Goal: Task Accomplishment & Management: Complete application form

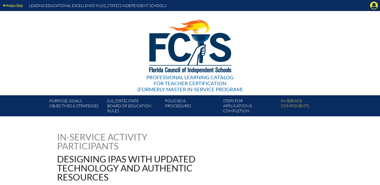
scroll to position [303, 0]
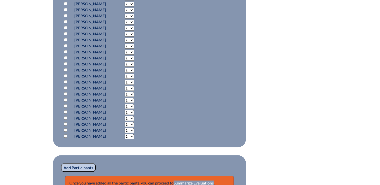
click at [348, 72] on div "designing-ipas-with-updated-technology-and-authentic-resources---68c038d848e896…" at bounding box center [190, 14] width 380 height 369
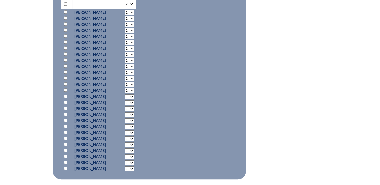
scroll to position [227, 0]
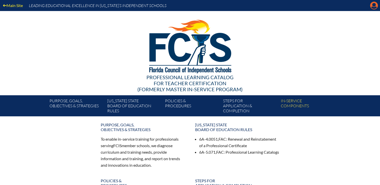
click at [377, 7] on icon at bounding box center [374, 6] width 8 height 8
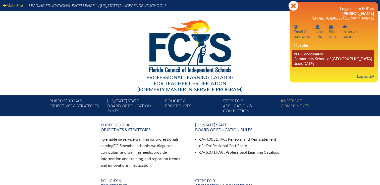
click at [303, 63] on icon "since [DATE]" at bounding box center [304, 63] width 20 height 5
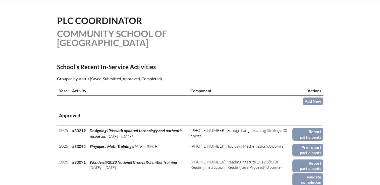
scroll to position [126, 0]
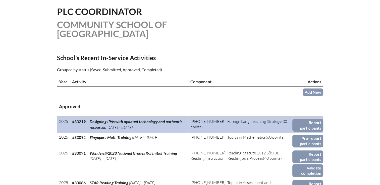
drag, startPoint x: 102, startPoint y: 115, endPoint x: 89, endPoint y: 111, distance: 12.8
click at [89, 117] on td "Designing IPAs with updated technology and authentic resources [DATE] – [DATE]" at bounding box center [138, 125] width 101 height 16
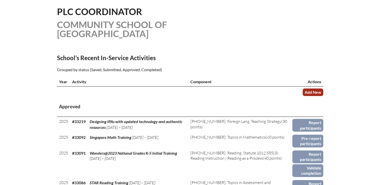
click at [309, 89] on link "Add New" at bounding box center [313, 92] width 21 height 7
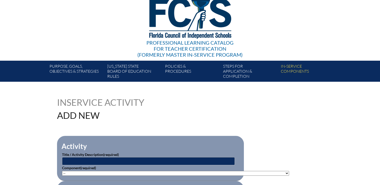
scroll to position [75, 0]
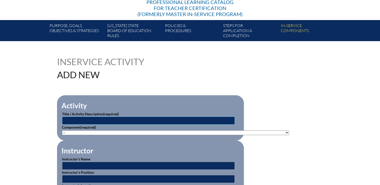
click at [75, 121] on input "text" at bounding box center [148, 121] width 173 height 8
paste input "Designing IPAs with updated technology and authentic resources"
type input "Designing IPAs with updated technology and authentic resources"
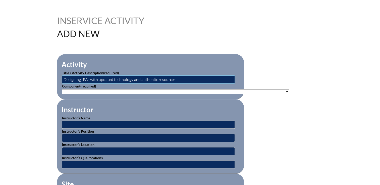
scroll to position [126, 0]
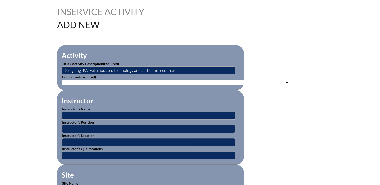
click at [85, 83] on select"]"] "-- 1-000-001: Appropriate Art Activities 1-000-002: Concept and Art Process for…" at bounding box center [175, 82] width 227 height 5
select select"]"] "20506"
click at [62, 80] on select"]"] "-- 1-000-001: Appropriate Art Activities 1-000-002: Concept and Art Process for…" at bounding box center [175, 82] width 227 height 5
click at [80, 114] on input "text" at bounding box center [148, 116] width 173 height 8
type input "Alfredo Miguel de Pablo"
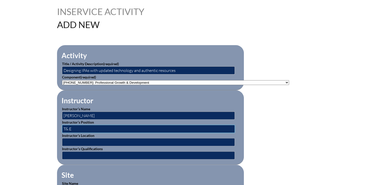
type input "T& E Teacher"
type input "Salamanca, Spain"
type input "expert"
type input "1"
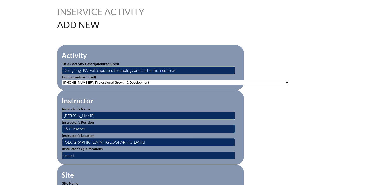
scroll to position [201, 0]
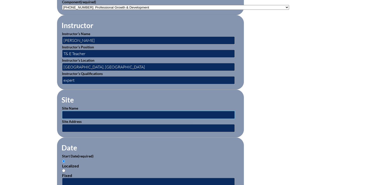
click at [71, 113] on input "text" at bounding box center [148, 115] width 173 height 8
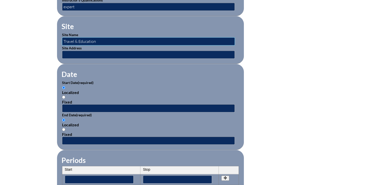
scroll to position [276, 0]
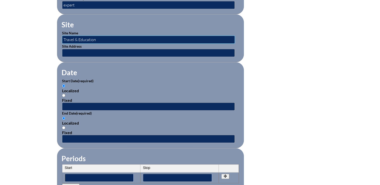
type input "Travel & Education"
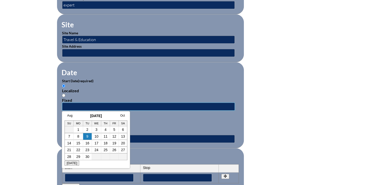
click at [68, 104] on input "text" at bounding box center [148, 107] width 173 height 8
click at [68, 117] on link "Aug" at bounding box center [69, 116] width 5 height 4
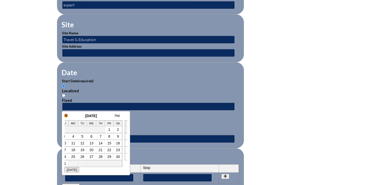
click at [66, 116] on link "July" at bounding box center [64, 116] width 5 height 4
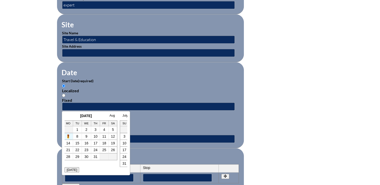
click at [68, 137] on link "7" at bounding box center [68, 137] width 2 height 4
type input "2025-07-07 3:55 PM"
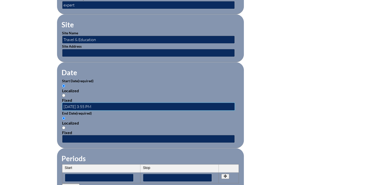
scroll to position [0, 0]
click at [69, 135] on input "text" at bounding box center [148, 139] width 173 height 8
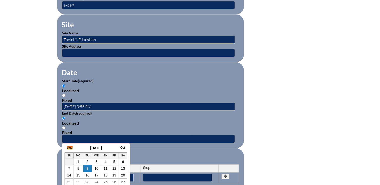
click at [70, 148] on link "Aug" at bounding box center [69, 148] width 5 height 4
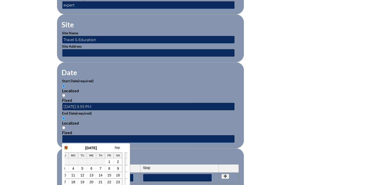
click at [66, 148] on link "July" at bounding box center [64, 148] width 5 height 4
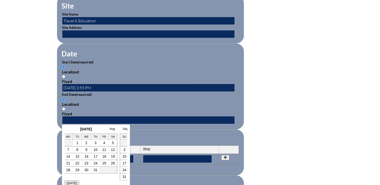
scroll to position [327, 0]
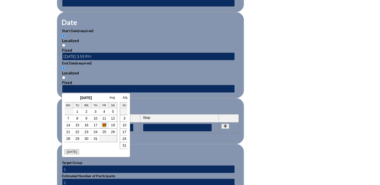
click at [103, 127] on link "18" at bounding box center [104, 125] width 4 height 4
type input "2025-07-18 3:55 PM"
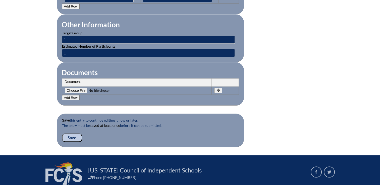
scroll to position [496, 0]
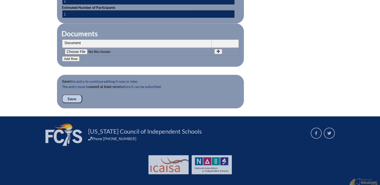
click at [73, 95] on input "Save" at bounding box center [72, 99] width 20 height 9
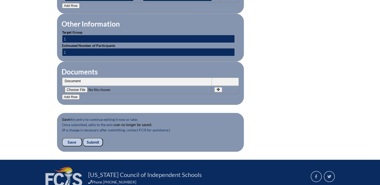
scroll to position [519, 0]
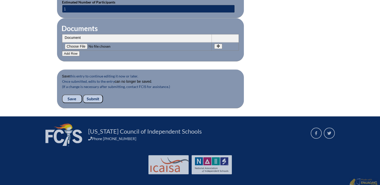
click at [95, 96] on input "Submit" at bounding box center [93, 99] width 20 height 9
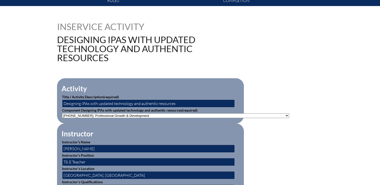
scroll to position [101, 0]
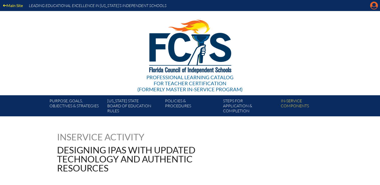
click at [371, 9] on icon "Manage account" at bounding box center [374, 6] width 8 height 8
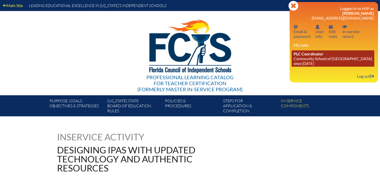
click at [298, 55] on span "PLC Coordinator" at bounding box center [309, 54] width 30 height 5
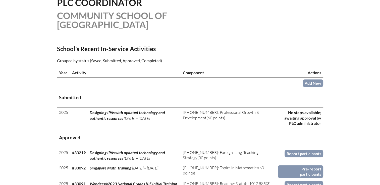
scroll to position [151, 0]
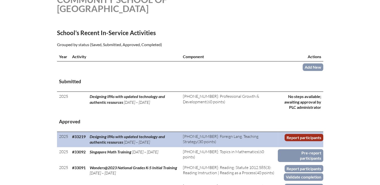
click at [293, 134] on link "Report participants" at bounding box center [304, 137] width 39 height 7
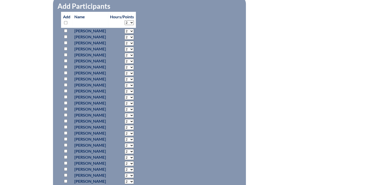
scroll to position [276, 0]
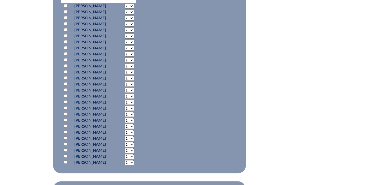
click at [67, 95] on input "checkbox" at bounding box center [65, 95] width 3 height 3
checkbox input "true"
click at [134, 95] on select "2 3 4 5 6 7 8 9 10 11 12 13 14 15 16 17 18 19 20 21 22 23" at bounding box center [129, 96] width 9 height 5
select select "30"
click at [134, 94] on select "2 3 4 5 6 7 8 9 10 11 12 13 14 15 16 17 18 19 20 21 22 23" at bounding box center [129, 96] width 9 height 5
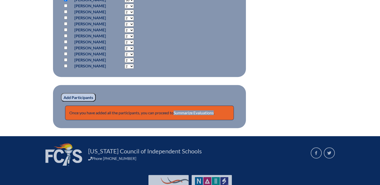
scroll to position [377, 0]
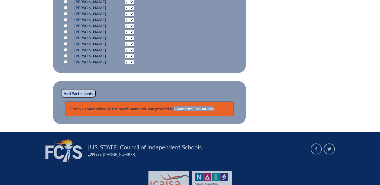
click at [75, 93] on input "Add Participants" at bounding box center [78, 93] width 35 height 9
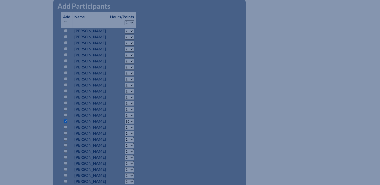
scroll to position [154, 0]
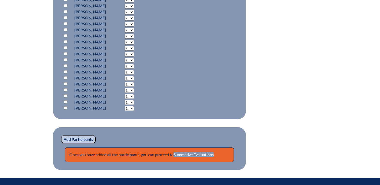
scroll to position [417, 0]
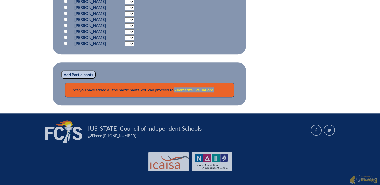
click at [191, 89] on link "Summarize Evaluations" at bounding box center [194, 90] width 40 height 5
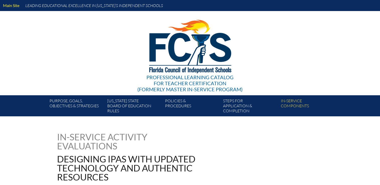
type input "0"
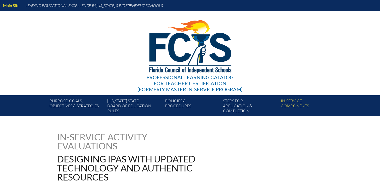
type input "0"
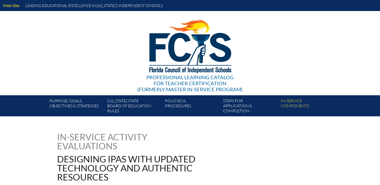
type input "0"
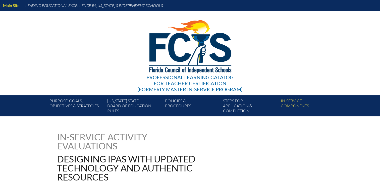
type input "0"
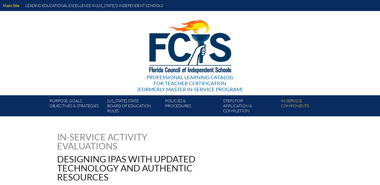
type input "0"
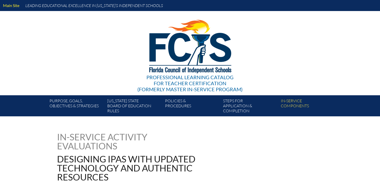
type input "0"
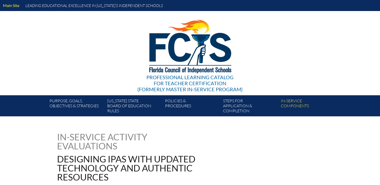
type input "0"
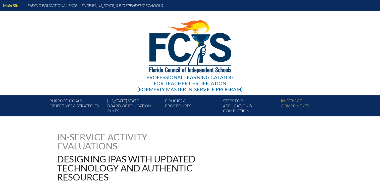
type input "0"
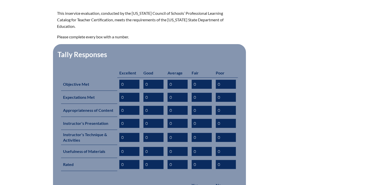
scroll to position [226, 0]
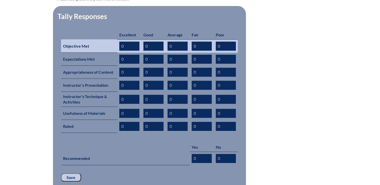
drag, startPoint x: 120, startPoint y: 39, endPoint x: 87, endPoint y: 42, distance: 33.1
click at [87, 42] on tr "Objective Met 0 0 0 0 0" at bounding box center [149, 45] width 177 height 13
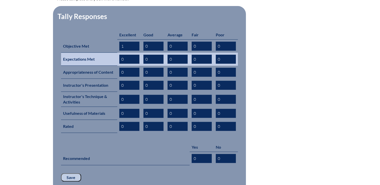
type input "1"
drag, startPoint x: 127, startPoint y: 52, endPoint x: 109, endPoint y: 53, distance: 17.8
click at [109, 53] on tr "Expectations Met 0 0 0 0 0" at bounding box center [149, 59] width 177 height 13
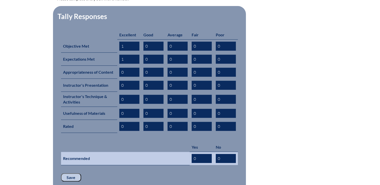
type input "1"
drag, startPoint x: 198, startPoint y: 149, endPoint x: 179, endPoint y: 151, distance: 18.2
click at [179, 152] on tr "Recommended 0 0" at bounding box center [149, 158] width 177 height 13
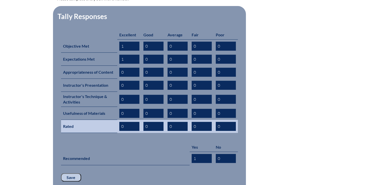
type input "1"
drag, startPoint x: 128, startPoint y: 118, endPoint x: 96, endPoint y: 117, distance: 31.7
click at [96, 120] on tr "Rated 0 0 0 0 0" at bounding box center [149, 126] width 177 height 13
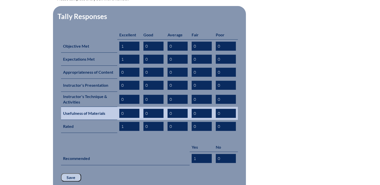
type input "1"
drag, startPoint x: 128, startPoint y: 103, endPoint x: 96, endPoint y: 103, distance: 32.4
click at [96, 107] on tr "Usefulness of Materials 1 0 0 0 0" at bounding box center [149, 113] width 177 height 13
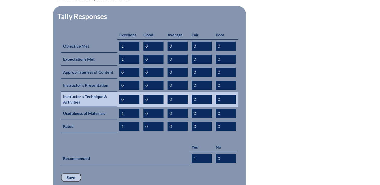
type input "1"
drag, startPoint x: 126, startPoint y: 93, endPoint x: 106, endPoint y: 93, distance: 19.9
click at [104, 93] on tr "Instructor's Technique & Activities 0 0 0 0 0" at bounding box center [149, 99] width 177 height 15
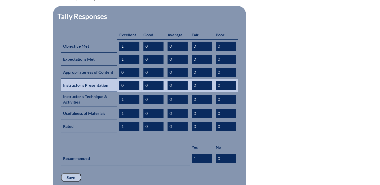
type input "1"
drag, startPoint x: 125, startPoint y: 78, endPoint x: 112, endPoint y: 78, distance: 13.1
click at [108, 79] on tr "Instructor's Presentation 1 0 0 0 0" at bounding box center [149, 85] width 177 height 13
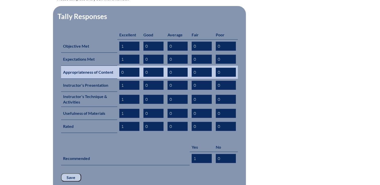
type input "1"
drag, startPoint x: 113, startPoint y: 63, endPoint x: 123, endPoint y: 56, distance: 11.7
click at [97, 66] on tr "Appropriateness of Content 0 0 0 0 0" at bounding box center [149, 72] width 177 height 13
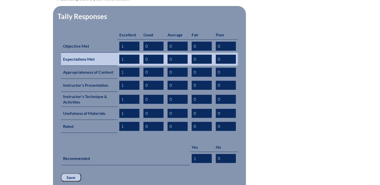
type input "1"
click at [126, 55] on input "1" at bounding box center [129, 59] width 20 height 9
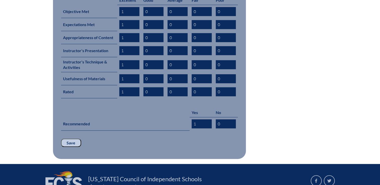
scroll to position [302, 0]
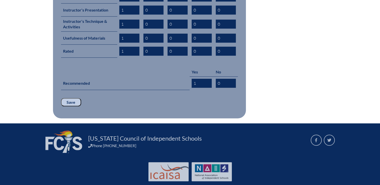
click at [71, 98] on input "Save" at bounding box center [71, 102] width 20 height 9
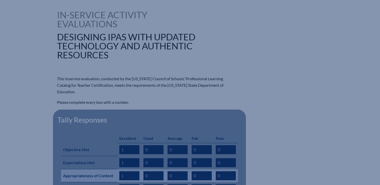
scroll to position [75, 0]
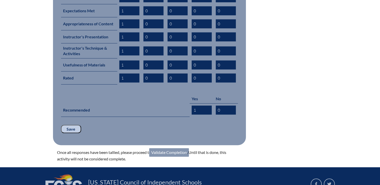
scroll to position [276, 0]
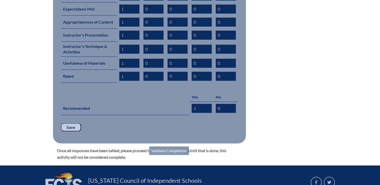
click at [175, 147] on link "Validate Completion" at bounding box center [169, 151] width 40 height 9
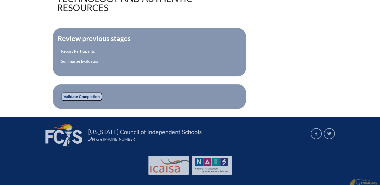
scroll to position [183, 0]
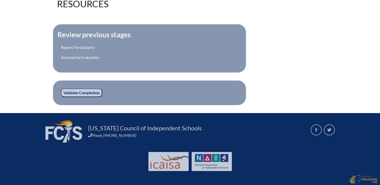
click at [91, 92] on input "Validate Completion" at bounding box center [81, 93] width 41 height 9
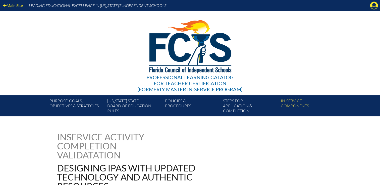
click at [369, 8] on div "Main Site Leading Educational Excellence in Florida’s Independent Schools" at bounding box center [190, 5] width 380 height 11
click at [373, 6] on icon "Manage account" at bounding box center [374, 6] width 8 height 8
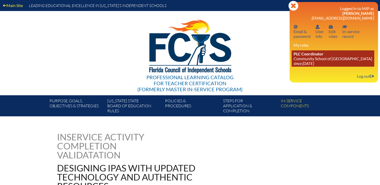
click at [306, 57] on link "PLC Coordinator Community School of [GEOGRAPHIC_DATA] since [DATE]" at bounding box center [333, 59] width 83 height 16
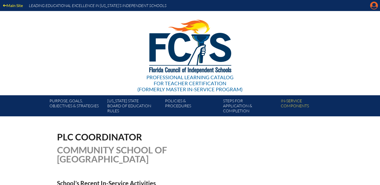
click at [372, 8] on icon "Manage account" at bounding box center [374, 6] width 8 height 8
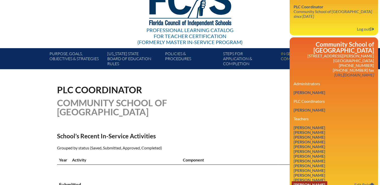
scroll to position [101, 0]
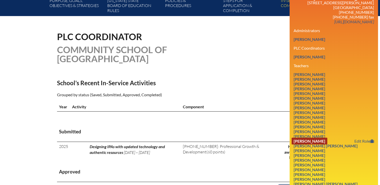
click at [306, 138] on link "[PERSON_NAME]" at bounding box center [310, 141] width 36 height 7
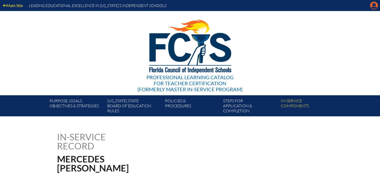
click at [372, 6] on icon at bounding box center [374, 6] width 8 height 8
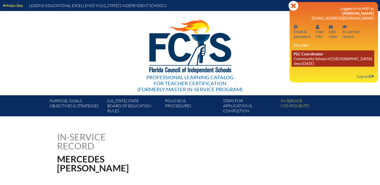
click at [315, 60] on link "PLC Coordinator Community School of Naples since 2023 Mar 1" at bounding box center [333, 59] width 83 height 16
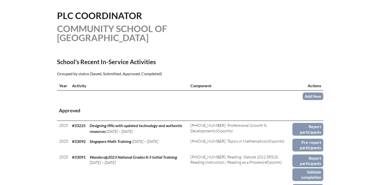
scroll to position [151, 0]
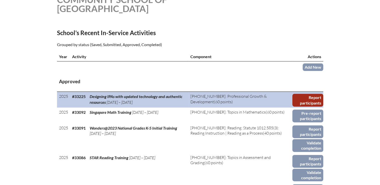
click at [313, 94] on link "Report participants" at bounding box center [308, 100] width 31 height 13
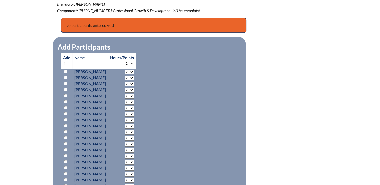
scroll to position [251, 0]
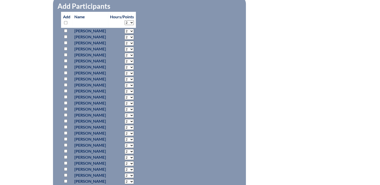
click at [65, 121] on input "checkbox" at bounding box center [65, 121] width 3 height 3
checkbox input "true"
click at [134, 120] on select "2 3 4 5 6 7 8 9 10 11 12 13 14 15 16 17 18 19 20 21 22 23" at bounding box center [129, 121] width 9 height 5
select select "50"
click at [134, 119] on select "2 3 4 5 6 7 8 9 10 11 12 13 14 15 16 17 18 19 20 21 22 23" at bounding box center [129, 121] width 9 height 5
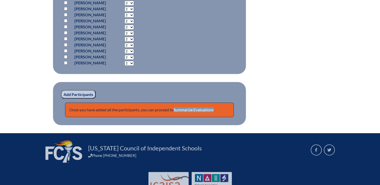
scroll to position [396, 0]
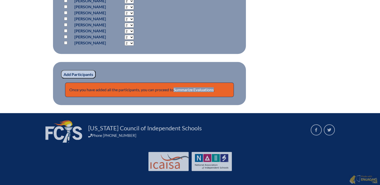
click at [76, 73] on input "Add Participants" at bounding box center [78, 74] width 35 height 9
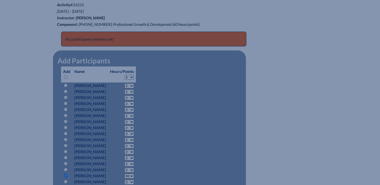
scroll to position [170, 0]
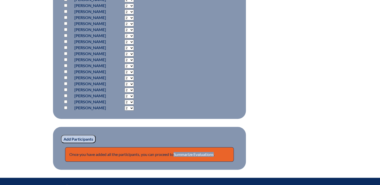
scroll to position [404, 0]
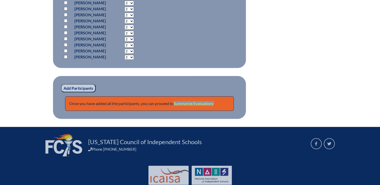
click at [186, 103] on link "Summarize Evaluations" at bounding box center [194, 103] width 40 height 5
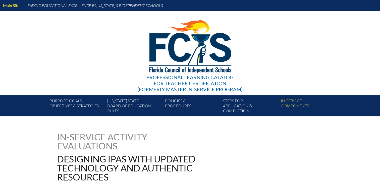
type input "0"
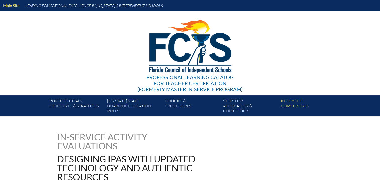
type input "0"
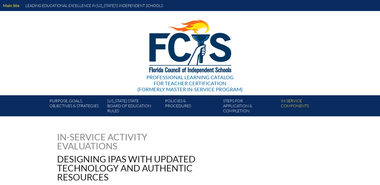
type input "0"
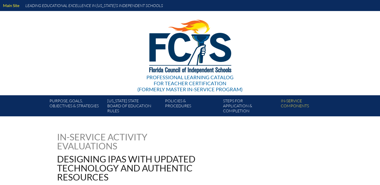
type input "0"
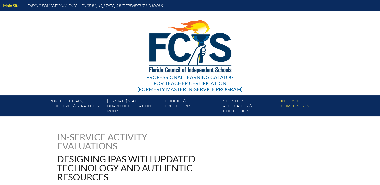
type input "0"
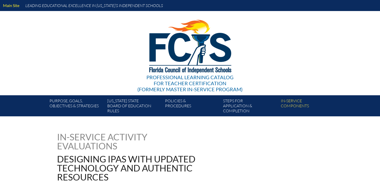
type input "0"
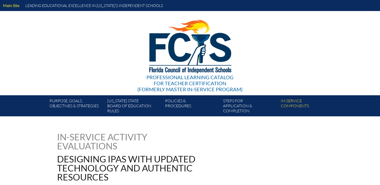
type input "0"
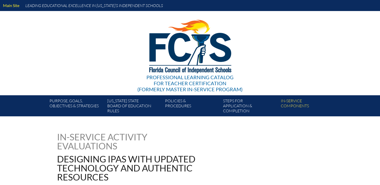
type input "0"
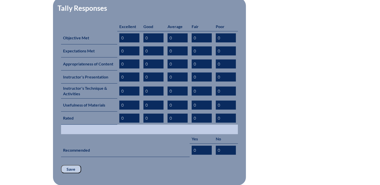
scroll to position [226, 0]
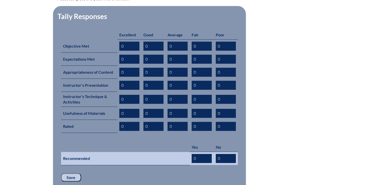
drag, startPoint x: 201, startPoint y: 148, endPoint x: 157, endPoint y: 148, distance: 43.7
click at [158, 152] on tr "Recommended 0 0" at bounding box center [149, 158] width 177 height 13
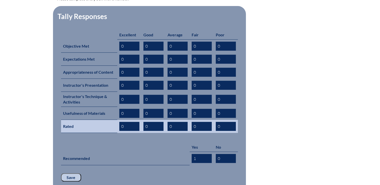
type input "1"
drag, startPoint x: 130, startPoint y: 118, endPoint x: 103, endPoint y: 117, distance: 26.9
click at [103, 120] on tr "Rated 0 0 0 0 0" at bounding box center [149, 126] width 177 height 13
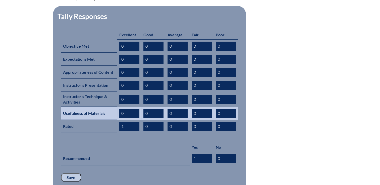
type input "1"
drag, startPoint x: 125, startPoint y: 106, endPoint x: 115, endPoint y: 103, distance: 10.9
click at [111, 107] on tr "Usefulness of Materials 1 0 0 0 0" at bounding box center [149, 113] width 177 height 13
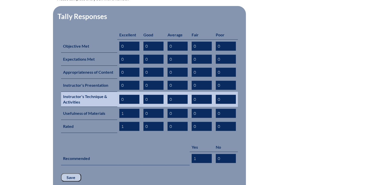
type input "1"
drag, startPoint x: 125, startPoint y: 92, endPoint x: 112, endPoint y: 92, distance: 13.1
click at [112, 92] on tr "Instructor's Technique & Activities 1 0 0 0 0" at bounding box center [149, 99] width 177 height 15
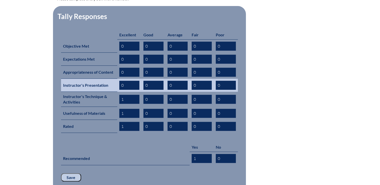
type input "1"
drag, startPoint x: 125, startPoint y: 78, endPoint x: 115, endPoint y: 78, distance: 9.3
click at [115, 79] on tr "Instructor's Presentation 0 0 0 0 0" at bounding box center [149, 85] width 177 height 13
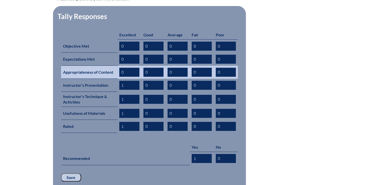
type input "1"
drag, startPoint x: 118, startPoint y: 65, endPoint x: 105, endPoint y: 65, distance: 13.1
click at [105, 66] on tr "Appropriateness of Content 0 0 0 0 0" at bounding box center [149, 72] width 177 height 13
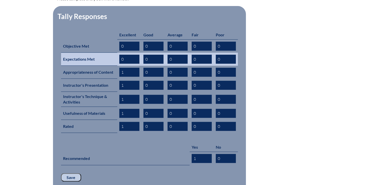
type input "1"
drag, startPoint x: 116, startPoint y: 51, endPoint x: 112, endPoint y: 49, distance: 4.8
click at [108, 53] on tr "Expectations Met 0 0 0 0 0" at bounding box center [149, 59] width 177 height 13
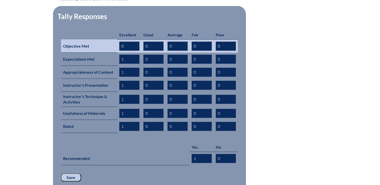
type input "1"
drag, startPoint x: 126, startPoint y: 37, endPoint x: 110, endPoint y: 42, distance: 16.2
click at [111, 39] on tr "Objective Met 1 0 0 0 0" at bounding box center [149, 45] width 177 height 13
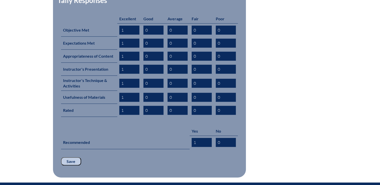
scroll to position [251, 0]
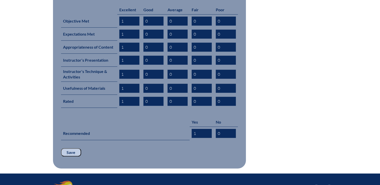
type input "1"
click at [74, 149] on input "Save" at bounding box center [71, 153] width 20 height 9
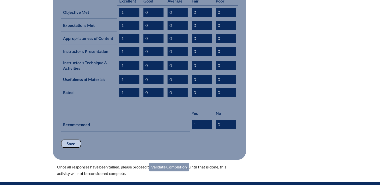
scroll to position [321, 0]
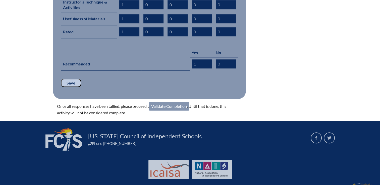
click at [176, 102] on link "Validate Completion" at bounding box center [169, 106] width 40 height 9
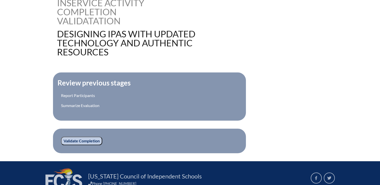
scroll to position [183, 0]
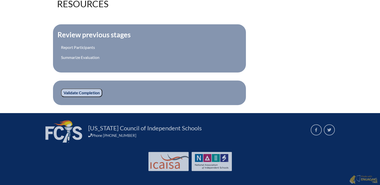
click at [95, 92] on input "Validate Completion" at bounding box center [81, 93] width 41 height 9
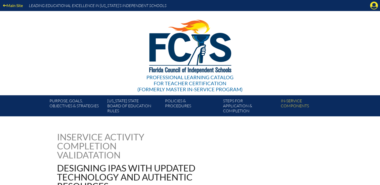
click at [369, 7] on div "Main Site Leading Educational Excellence in [US_STATE]’s Independent Schools" at bounding box center [190, 5] width 380 height 11
click at [374, 7] on icon "Manage account" at bounding box center [374, 6] width 8 height 8
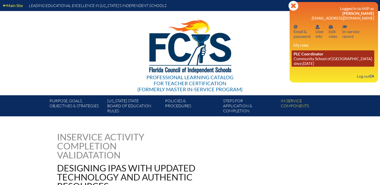
click at [308, 61] on link "PLC Coordinator Community School of [GEOGRAPHIC_DATA] since [DATE]" at bounding box center [333, 59] width 83 height 16
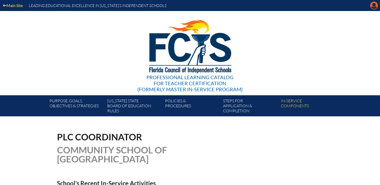
click at [372, 5] on icon at bounding box center [374, 6] width 8 height 8
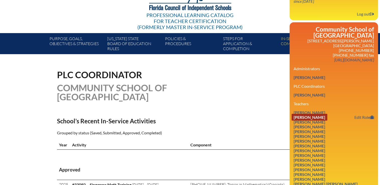
scroll to position [126, 0]
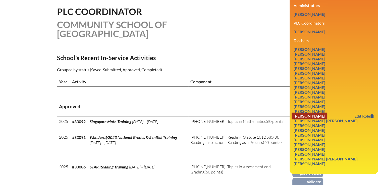
click at [315, 113] on link "Mercedes Muniz- Benitez" at bounding box center [310, 116] width 36 height 7
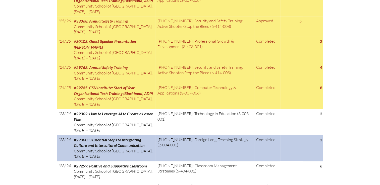
scroll to position [375, 0]
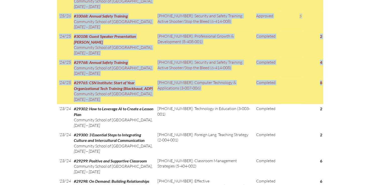
drag, startPoint x: 57, startPoint y: 36, endPoint x: 323, endPoint y: 86, distance: 270.6
click at [323, 86] on div "In-service record [PERSON_NAME] Areas of Certification Elementary Education (gr…" at bounding box center [190, 60] width 282 height 605
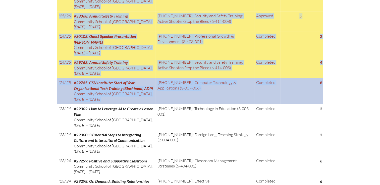
copy div "Lo-ipsumdo sitame Consecte Adipi- Elitsed Doeiu te Incididuntutl Etdolorema Ali…"
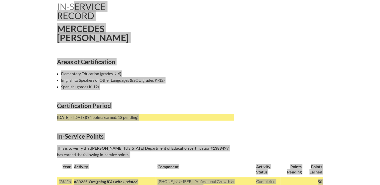
scroll to position [124, 0]
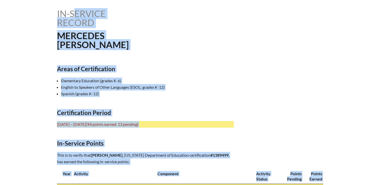
click at [233, 81] on li "Elementary Education (grades K-6)" at bounding box center [149, 81] width 177 height 7
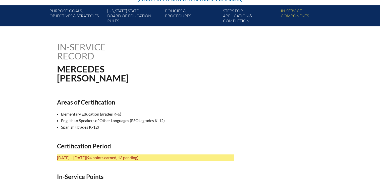
scroll to position [99, 0]
